Goal: Transaction & Acquisition: Register for event/course

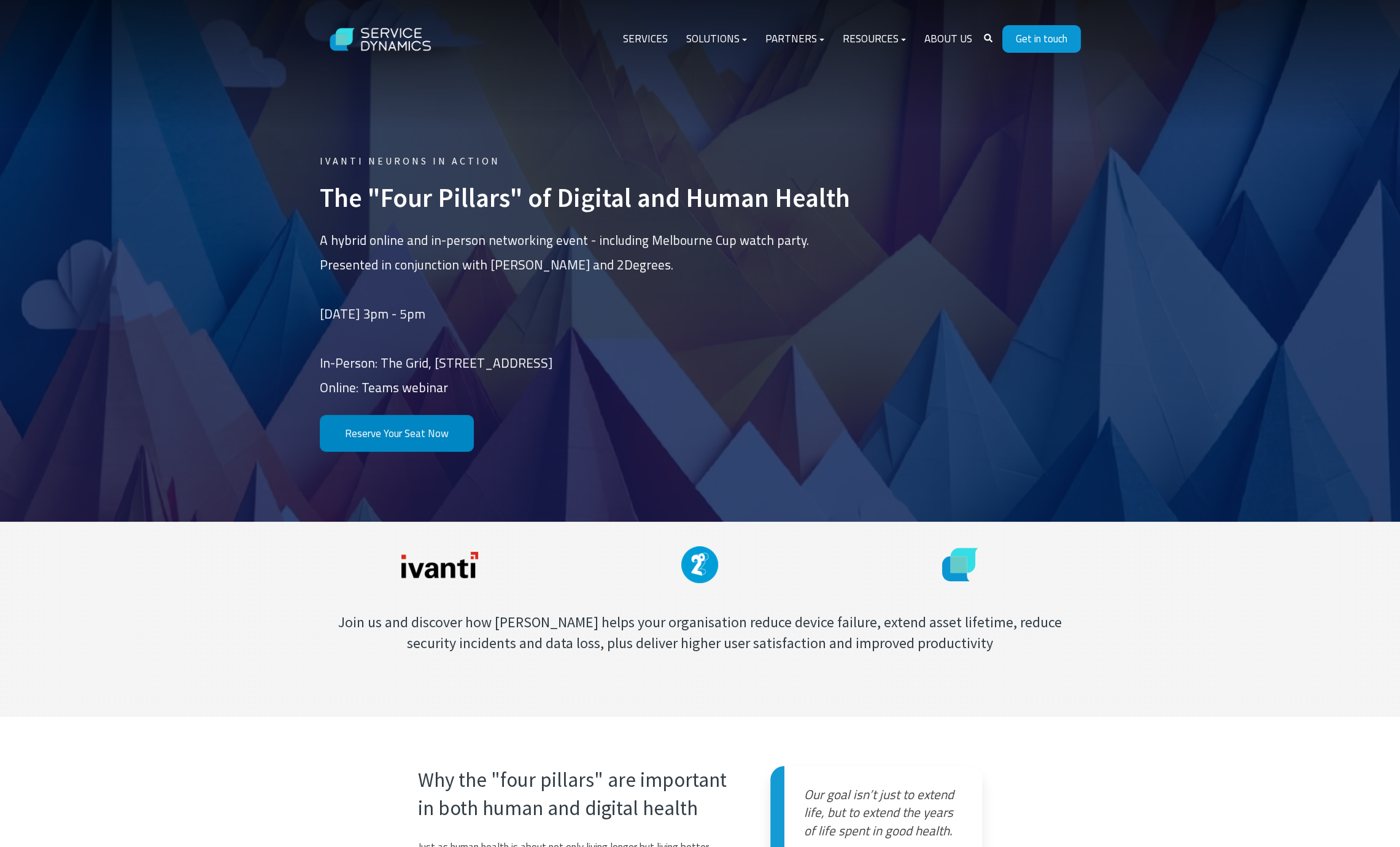
click at [412, 436] on link "Reserve Your Seat Now" at bounding box center [396, 433] width 154 height 38
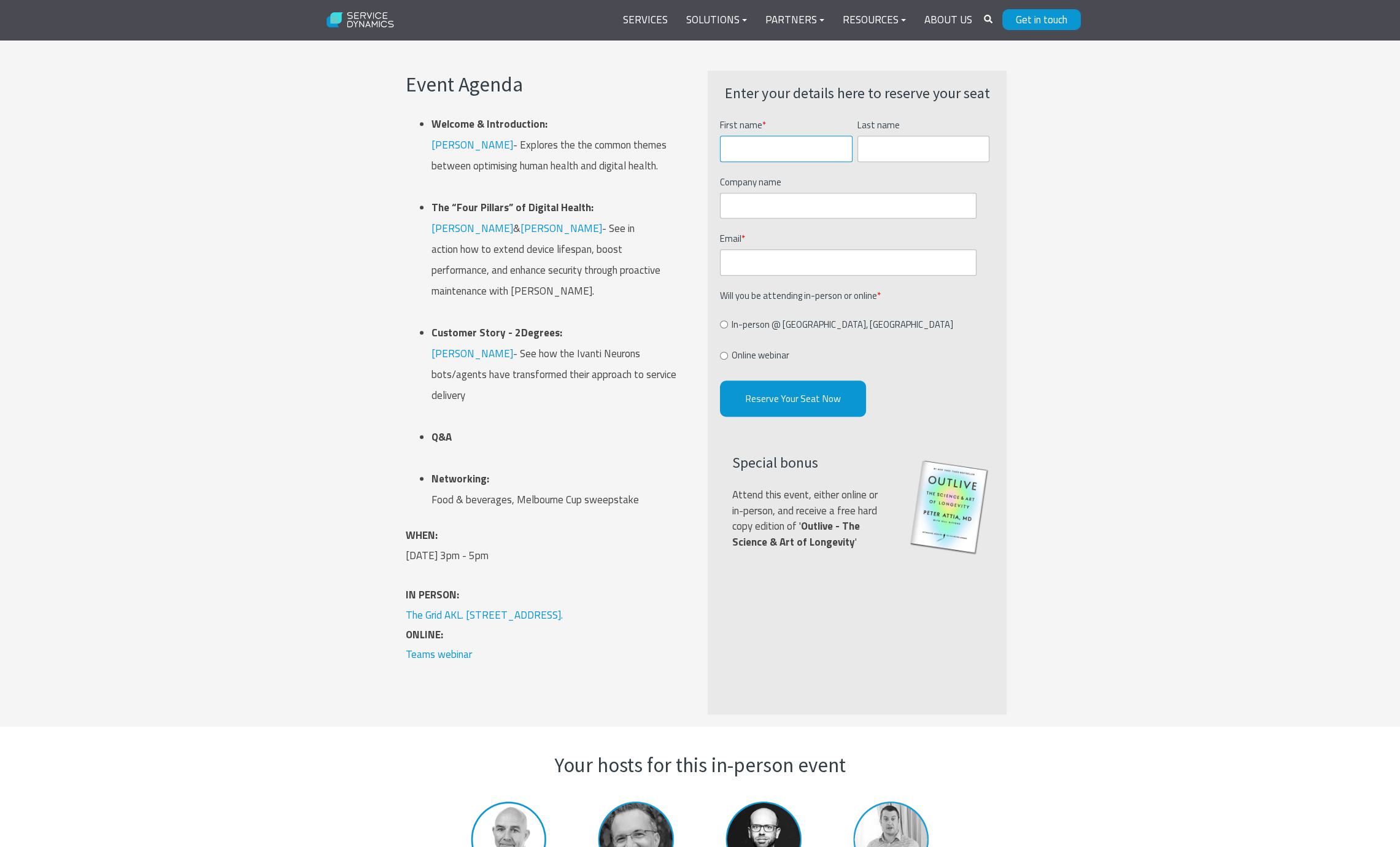
click at [746, 152] on input "First name *" at bounding box center [786, 149] width 133 height 27
type input "[PERSON_NAME]"
type input "Southam"
type input "Kainga Ora"
type input "[EMAIL_ADDRESS][DOMAIN_NAME]"
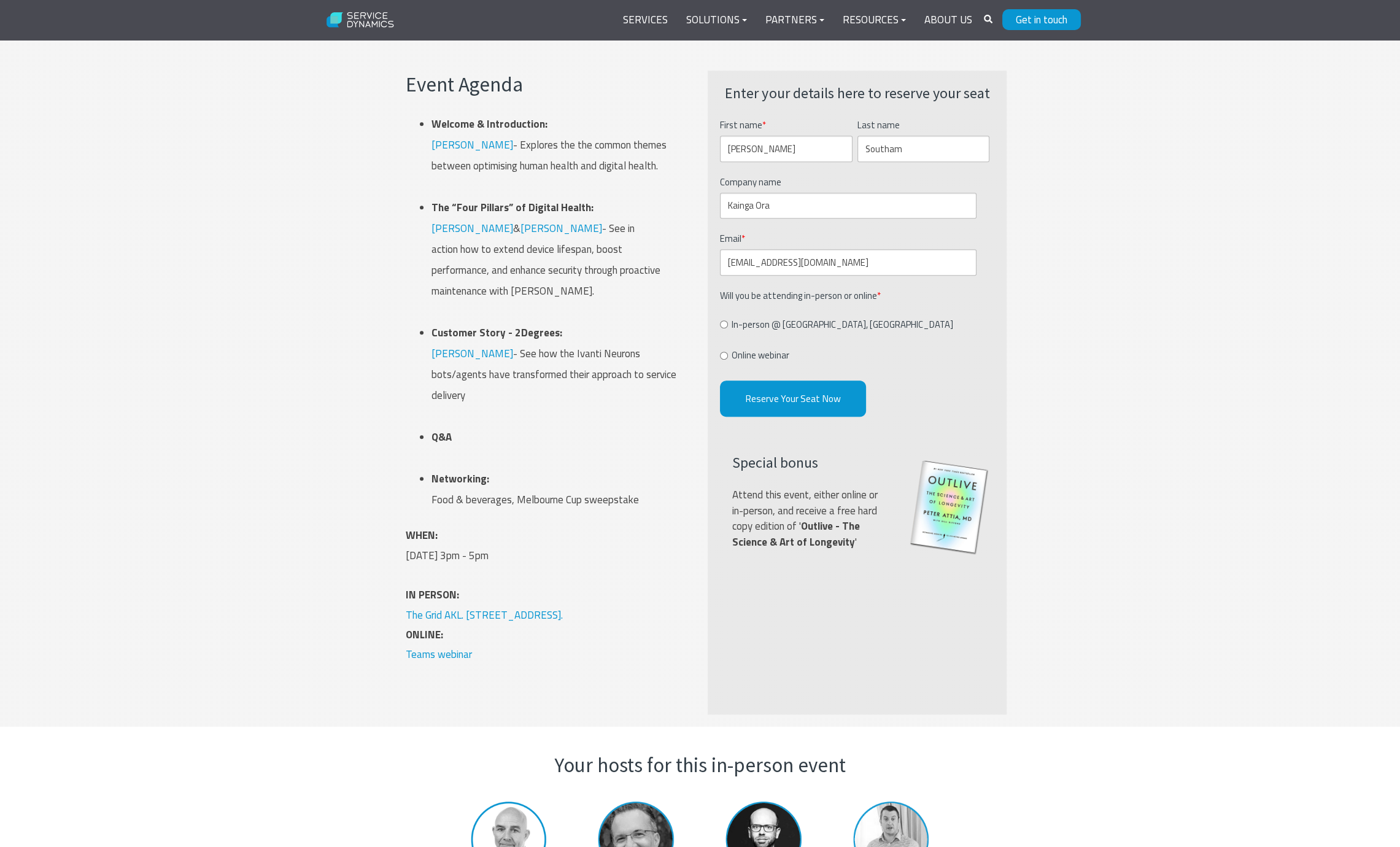
click at [728, 355] on label "Online webinar" at bounding box center [754, 355] width 69 height 18
click at [728, 355] on input "Online webinar" at bounding box center [724, 355] width 8 height 8
radio input "true"
click at [782, 393] on input "Reserve Your Seat Now" at bounding box center [793, 398] width 146 height 36
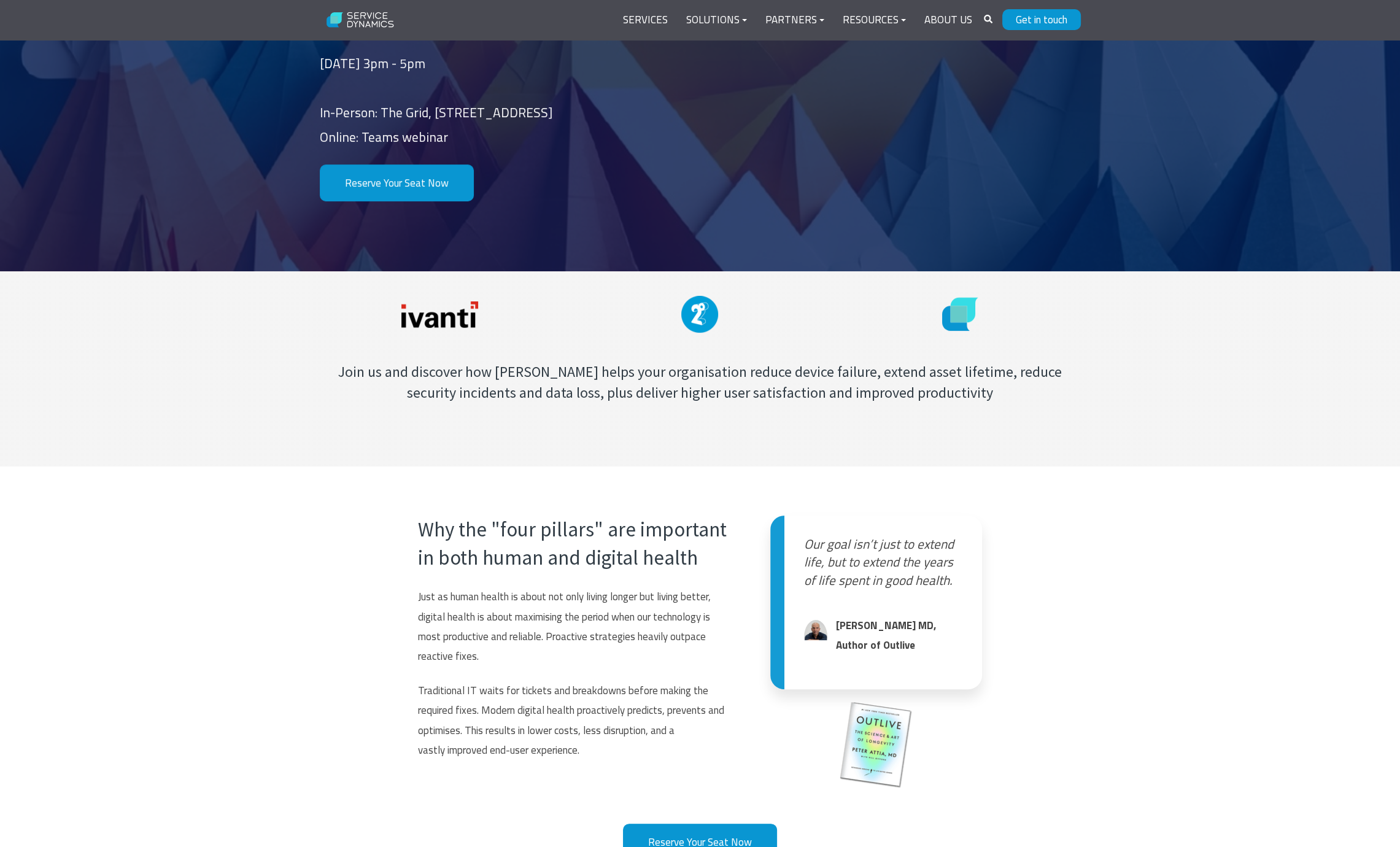
scroll to position [239, 0]
